Goal: Information Seeking & Learning: Learn about a topic

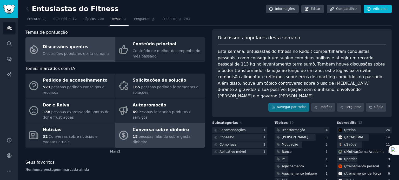
drag, startPoint x: 0, startPoint y: 0, endPoint x: 149, endPoint y: 127, distance: 195.3
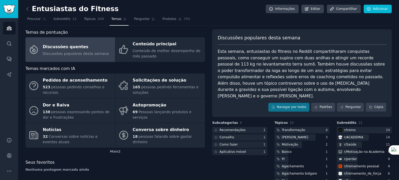
drag, startPoint x: 149, startPoint y: 127, endPoint x: 230, endPoint y: 8, distance: 143.5
click at [230, 8] on div "Entusiastas do Fitness Informações Editar Compartilhar Adicionar" at bounding box center [208, 10] width 366 height 11
click at [26, 9] on icon at bounding box center [27, 8] width 5 height 5
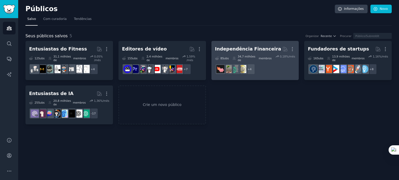
click at [263, 51] on font "Independência Financeira" at bounding box center [248, 48] width 66 height 5
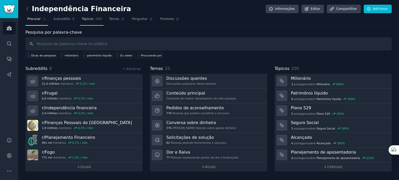
drag, startPoint x: 86, startPoint y: 19, endPoint x: 89, endPoint y: 19, distance: 3.4
click at [86, 19] on font "Tópicos" at bounding box center [88, 19] width 12 height 4
click at [89, 19] on font "Tópicos" at bounding box center [88, 19] width 12 height 4
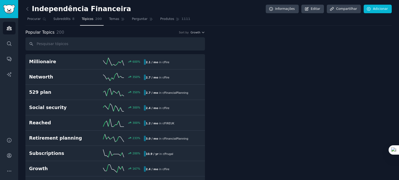
click at [109, 19] on font "Temas" at bounding box center [114, 19] width 10 height 4
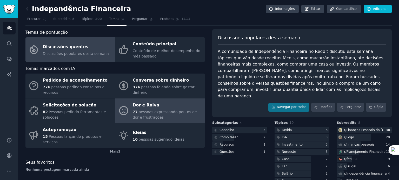
click at [161, 100] on link "Dor e Raiva 77 pessoas expressando pontos de dor e frustrações" at bounding box center [160, 111] width 90 height 25
